Goal: Task Accomplishment & Management: Manage account settings

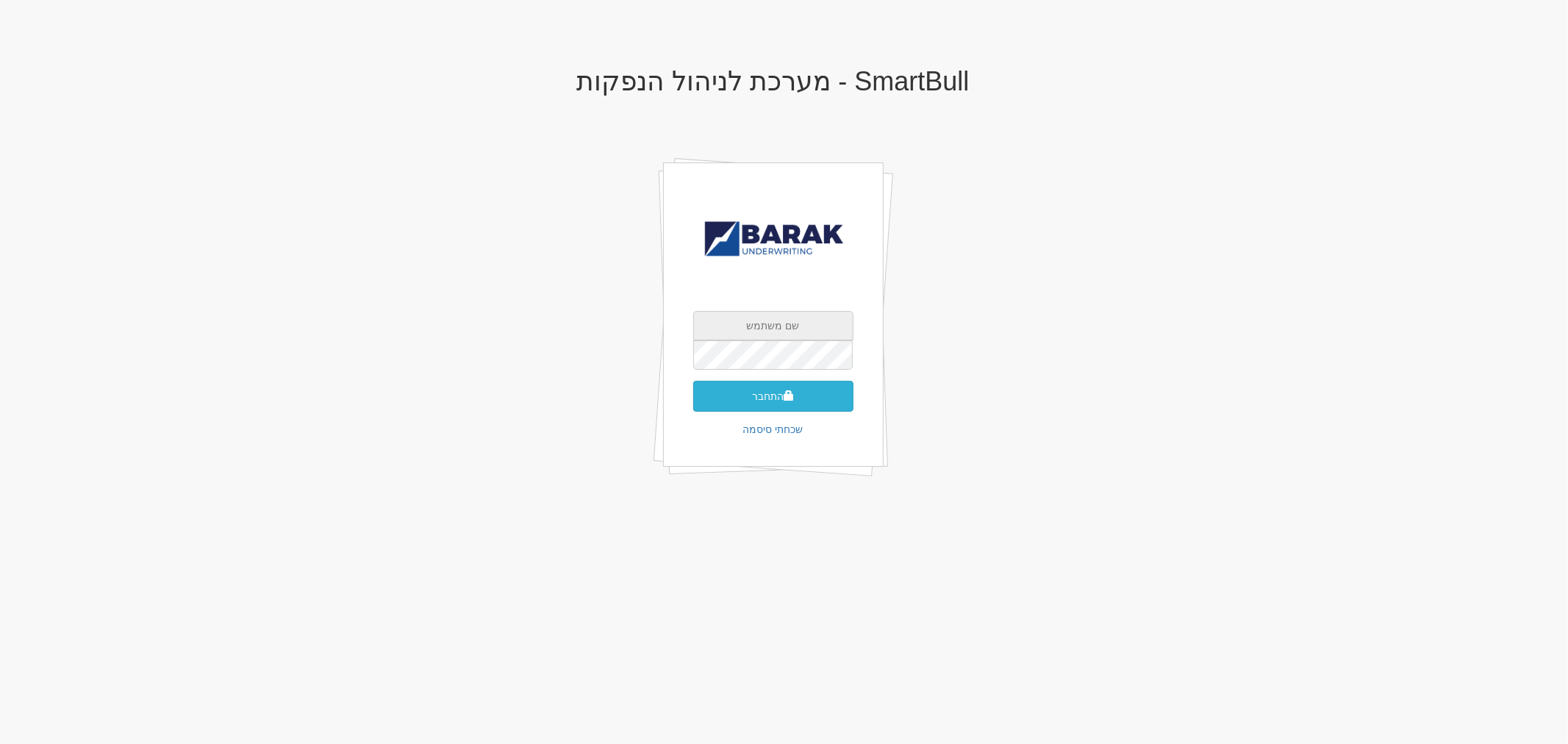
type input "[EMAIL_ADDRESS][DOMAIN_NAME]"
click at [781, 391] on button "התחבר" at bounding box center [772, 396] width 160 height 31
click at [783, 362] on input "text" at bounding box center [772, 376] width 160 height 29
type input "593638"
click at [693, 403] on button "התחבר" at bounding box center [772, 418] width 160 height 31
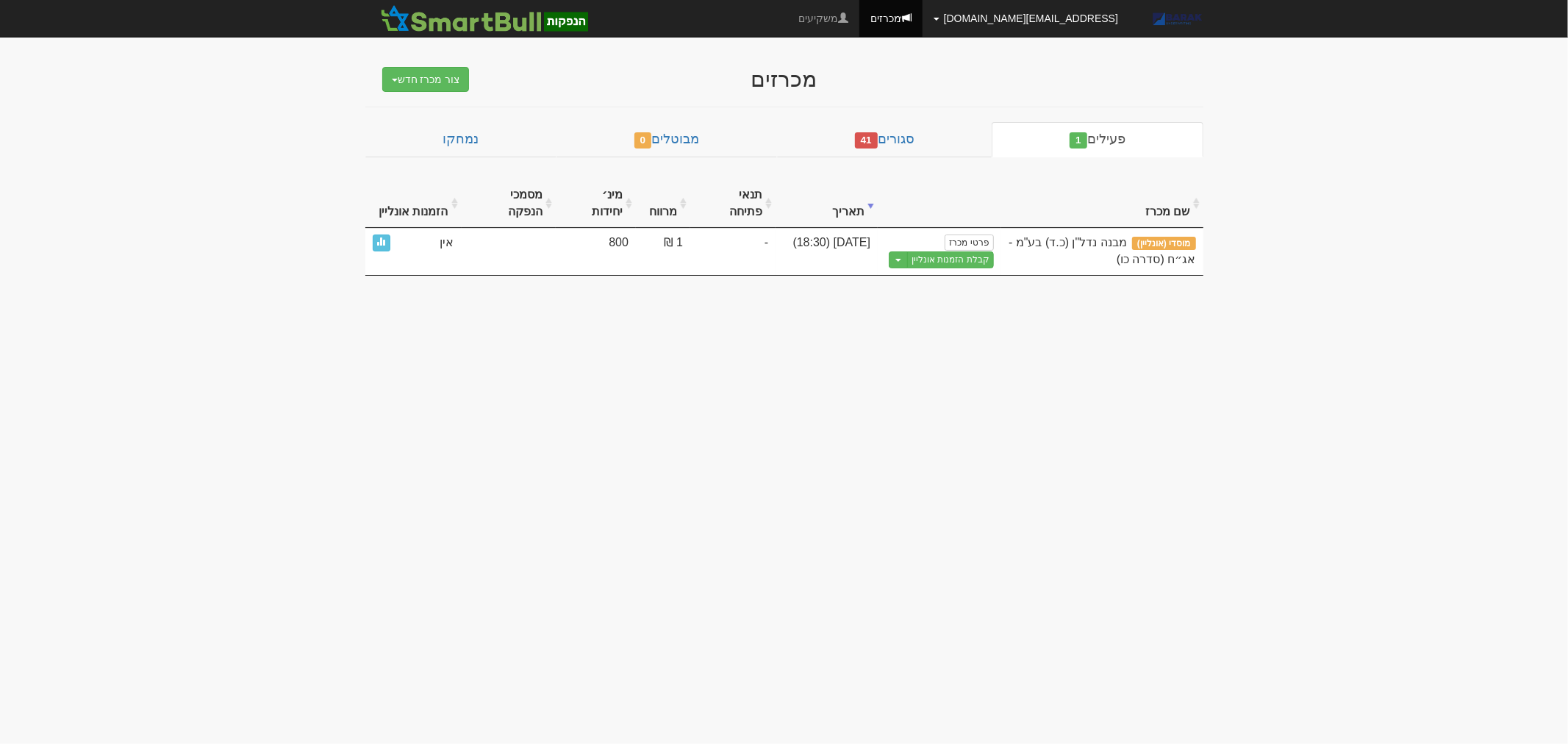
click at [992, 15] on link "[EMAIL_ADDRESS][DOMAIN_NAME]" at bounding box center [1026, 18] width 207 height 37
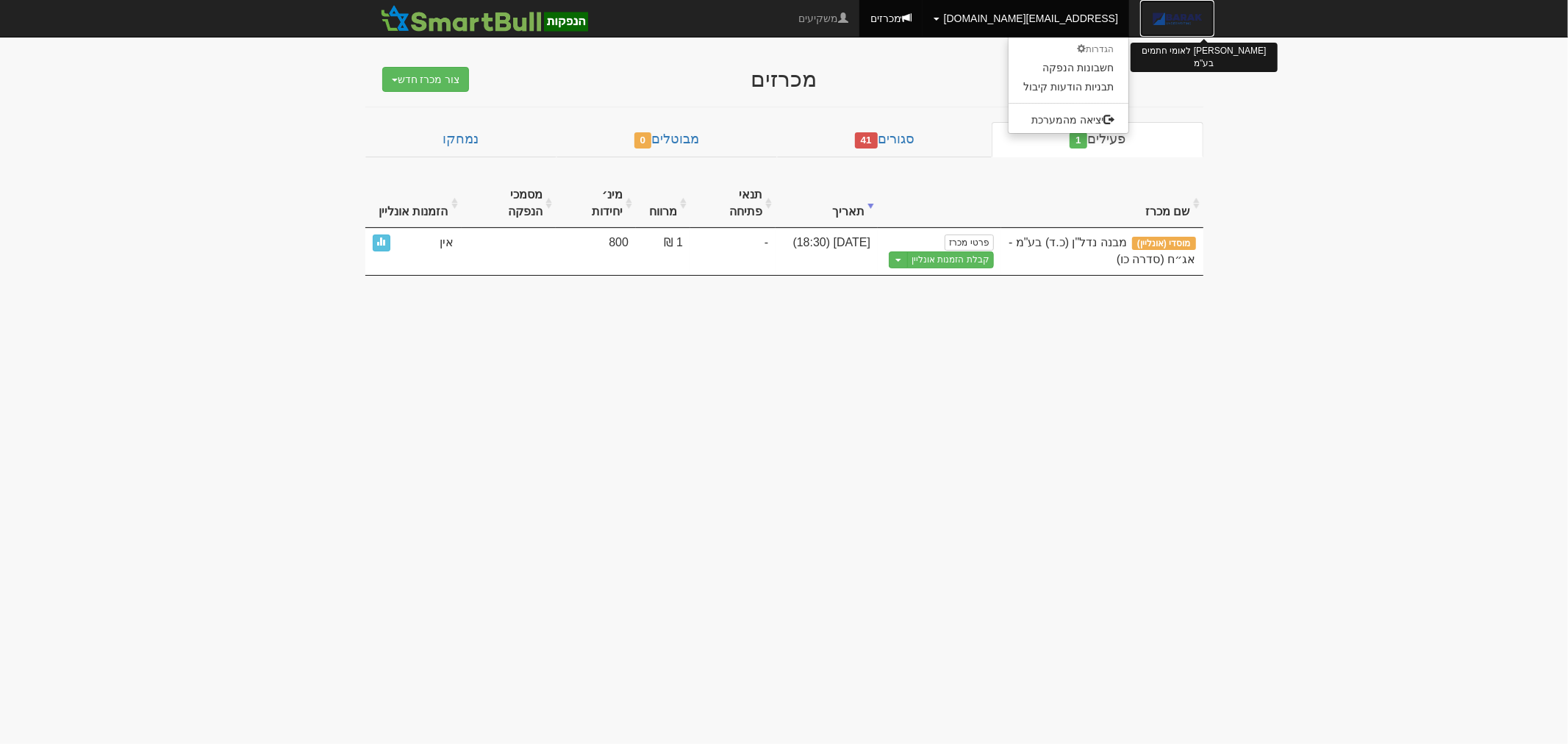
click at [1179, 29] on img at bounding box center [1177, 18] width 52 height 37
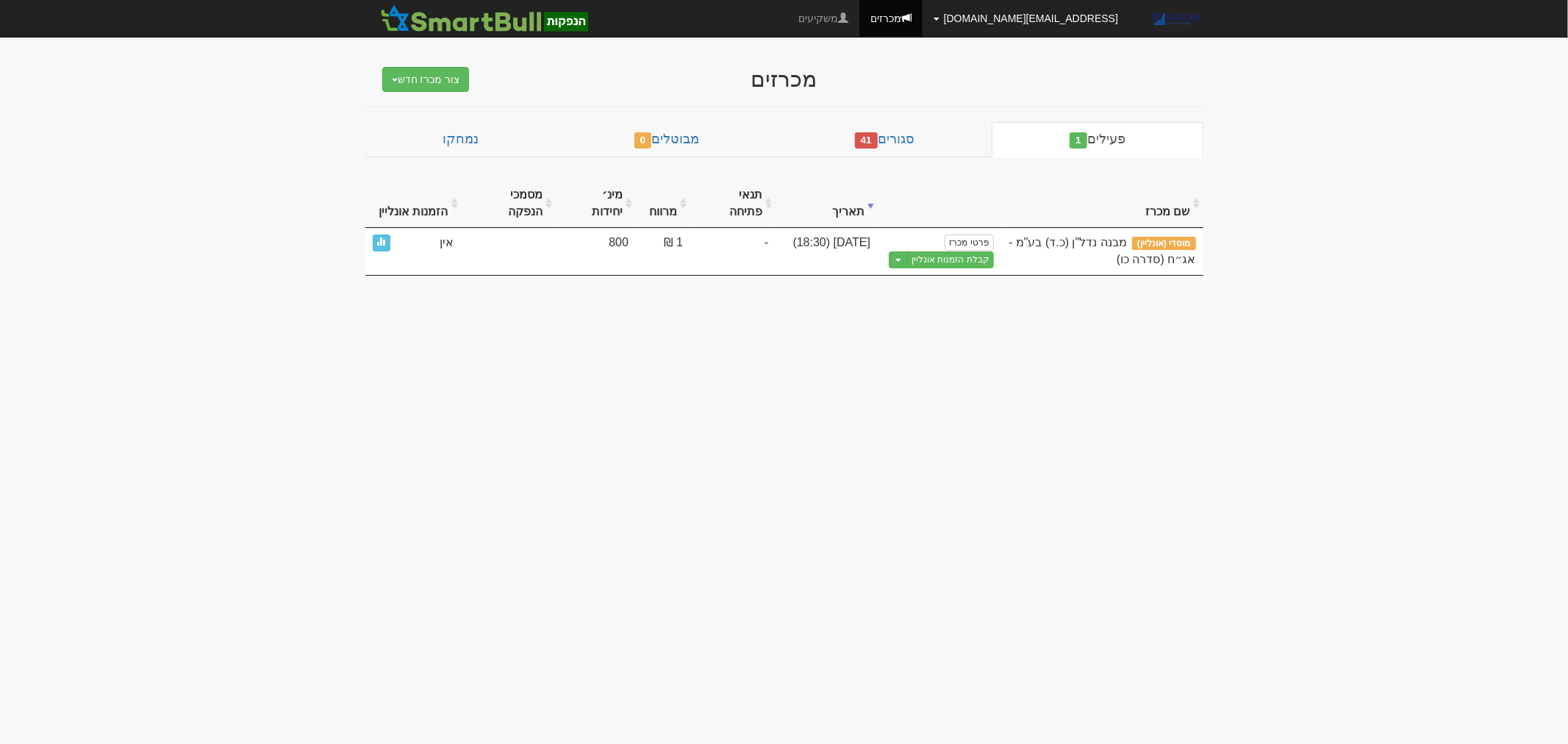
click at [986, 19] on link "hitum@barak-capital.co.il" at bounding box center [1026, 18] width 207 height 37
